Goal: Task Accomplishment & Management: Use online tool/utility

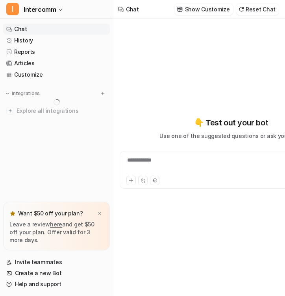
type textarea "**********"
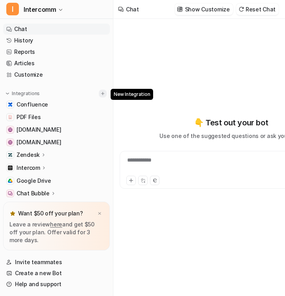
click at [105, 91] on img at bounding box center [103, 94] width 6 height 6
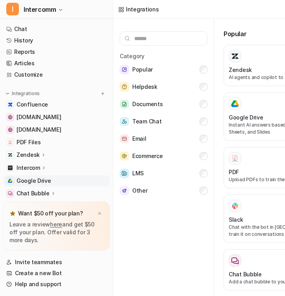
click at [28, 181] on span "Google Drive" at bounding box center [34, 181] width 35 height 8
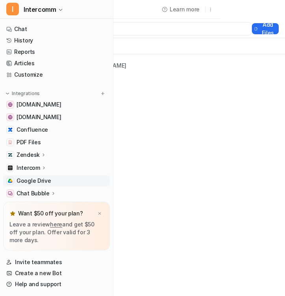
scroll to position [0, 142]
click at [252, 24] on button "Add Files" at bounding box center [265, 28] width 27 height 11
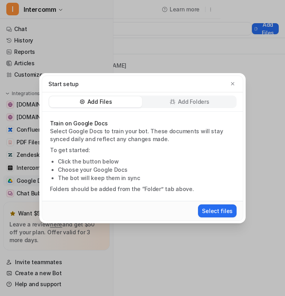
click at [173, 96] on div "Add Files Add Folders" at bounding box center [142, 102] width 188 height 13
click at [173, 104] on icon at bounding box center [173, 102] width 6 height 6
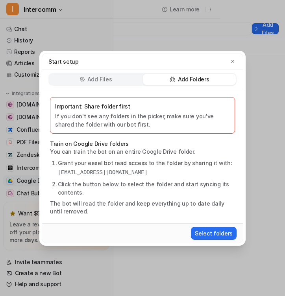
click at [111, 78] on p "Add Files" at bounding box center [99, 80] width 24 height 8
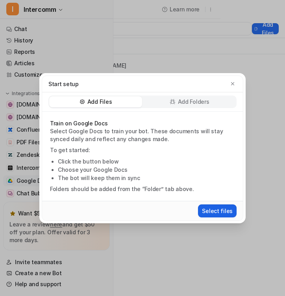
click at [212, 209] on button "Select files" at bounding box center [217, 211] width 39 height 13
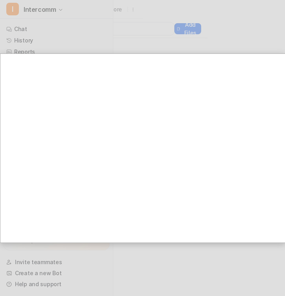
click at [228, 17] on div at bounding box center [72, 148] width 428 height 296
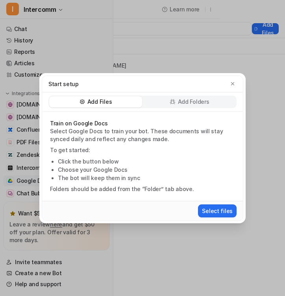
click at [188, 100] on p "Add Folders" at bounding box center [193, 102] width 31 height 8
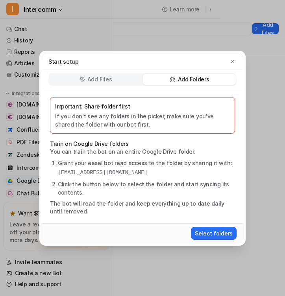
click at [118, 108] on p "Important: Share folder first" at bounding box center [142, 106] width 175 height 8
click at [205, 237] on button "Select folders" at bounding box center [214, 233] width 46 height 13
click at [209, 233] on button "Select folders" at bounding box center [214, 233] width 46 height 13
click at [109, 78] on p "Add Files" at bounding box center [99, 80] width 24 height 8
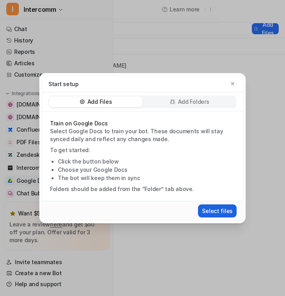
click at [225, 214] on button "Select files" at bounding box center [217, 211] width 39 height 13
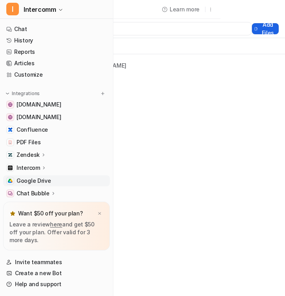
click at [252, 26] on button "Add Files" at bounding box center [265, 28] width 27 height 11
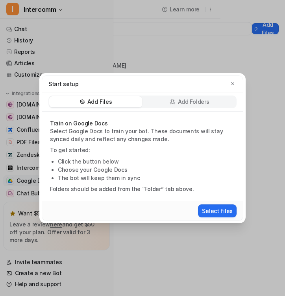
click at [181, 101] on p "Add Folders" at bounding box center [193, 102] width 31 height 8
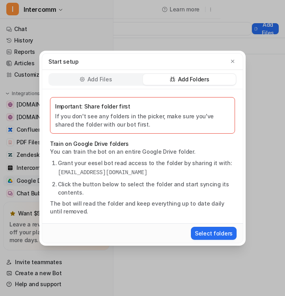
click at [125, 80] on div "Add Files" at bounding box center [95, 79] width 93 height 11
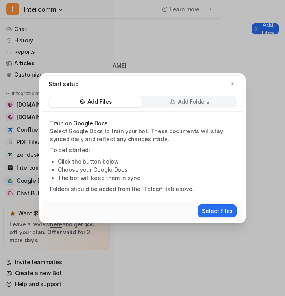
click at [213, 105] on div "Add Folders" at bounding box center [189, 101] width 93 height 11
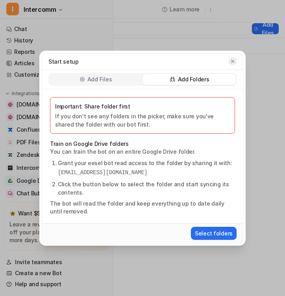
click at [232, 62] on icon "button" at bounding box center [233, 62] width 6 height 6
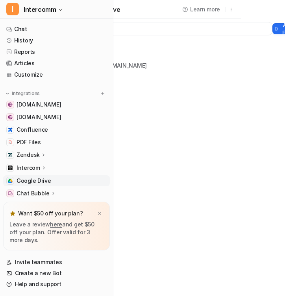
scroll to position [0, 0]
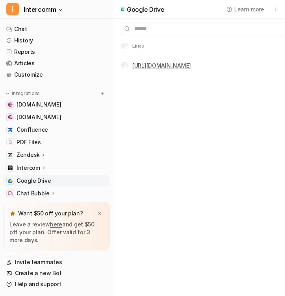
click at [191, 65] on link "[URL][DOMAIN_NAME]" at bounding box center [161, 65] width 59 height 7
click at [45, 33] on link "Chat" at bounding box center [56, 29] width 107 height 11
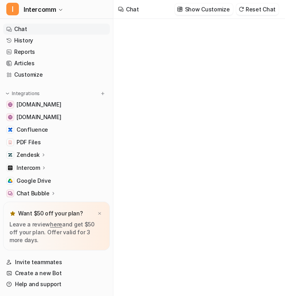
type textarea "**********"
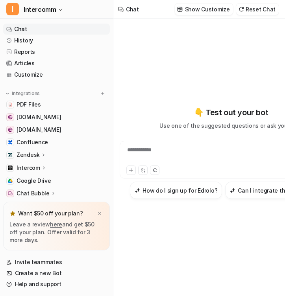
click at [174, 156] on div "**********" at bounding box center [231, 155] width 219 height 18
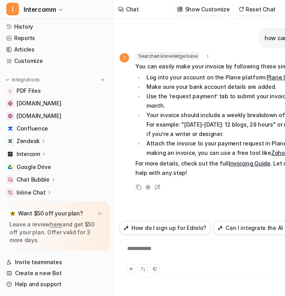
scroll to position [17, 0]
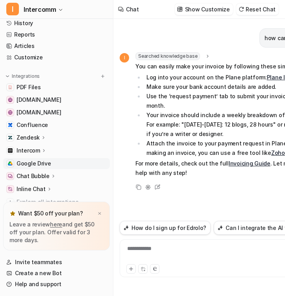
click at [60, 163] on link "Google Drive" at bounding box center [56, 163] width 107 height 11
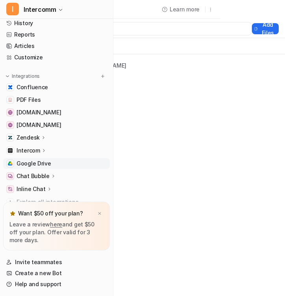
scroll to position [0, 142]
click at [252, 24] on button "Add Files" at bounding box center [265, 28] width 27 height 11
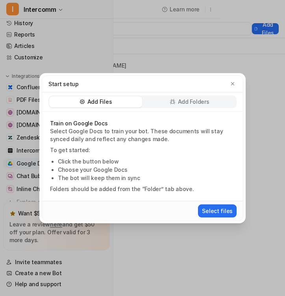
click at [182, 99] on p "Add Folders" at bounding box center [193, 102] width 31 height 8
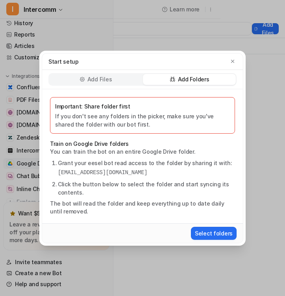
click at [110, 77] on p "Add Files" at bounding box center [99, 80] width 24 height 8
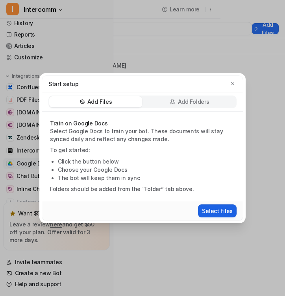
click at [209, 210] on button "Select files" at bounding box center [217, 211] width 39 height 13
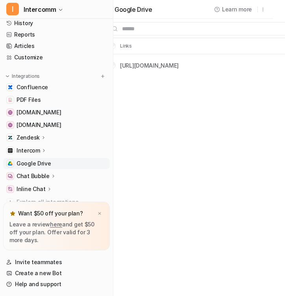
scroll to position [0, 11]
click at [98, 212] on img at bounding box center [99, 213] width 5 height 5
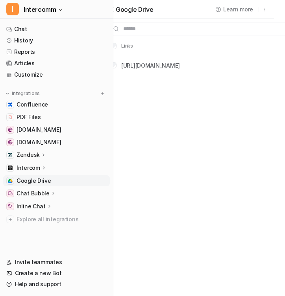
click at [47, 182] on span "Google Drive" at bounding box center [34, 181] width 35 height 8
click at [105, 94] on img at bounding box center [103, 94] width 6 height 6
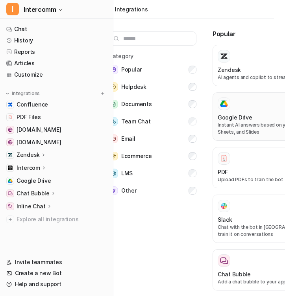
click at [242, 103] on div at bounding box center [271, 104] width 106 height 13
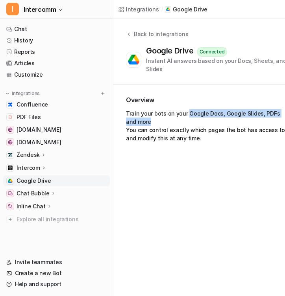
drag, startPoint x: 186, startPoint y: 106, endPoint x: 197, endPoint y: 114, distance: 13.3
click at [197, 114] on p "Train your bots on your Google Docs, Google Slides, PDFs and more You can contr…" at bounding box center [207, 125] width 162 height 33
click at [128, 34] on icon at bounding box center [129, 34] width 2 height 3
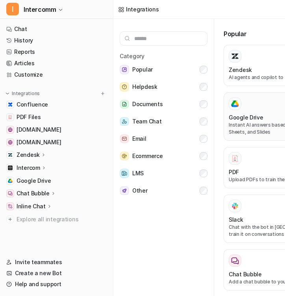
click at [257, 113] on div "Google Drive Instant AI answers based on your Docs, Sheets, and Slides" at bounding box center [282, 117] width 106 height 38
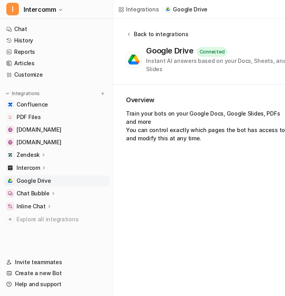
click at [131, 33] on icon at bounding box center [129, 34] width 6 height 6
